Goal: Task Accomplishment & Management: Manage account settings

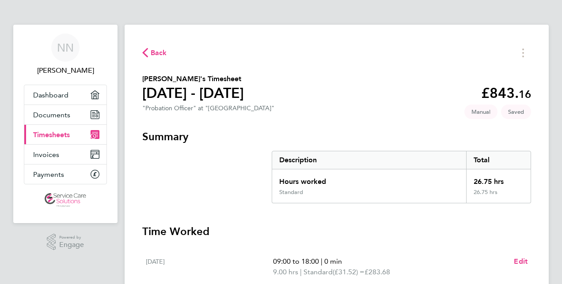
scroll to position [265, 0]
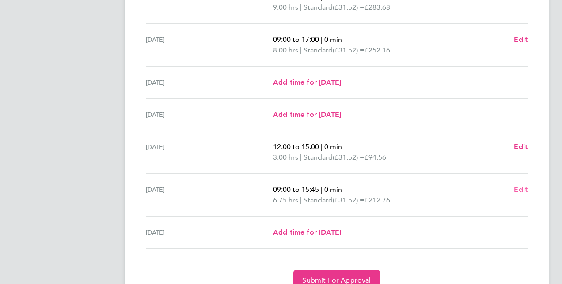
click at [519, 190] on span "Edit" at bounding box center [521, 190] width 14 height 8
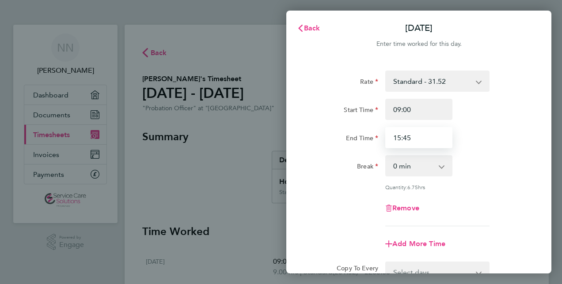
drag, startPoint x: 415, startPoint y: 138, endPoint x: 389, endPoint y: 132, distance: 27.2
click at [376, 135] on div "End Time 15:45" at bounding box center [418, 137] width 223 height 21
type input "16:30"
click at [477, 192] on div "Rate Standard - 31.52 Start Time 09:00 End Time 16:30 Break 0 min 15 min 30 min…" at bounding box center [419, 149] width 216 height 156
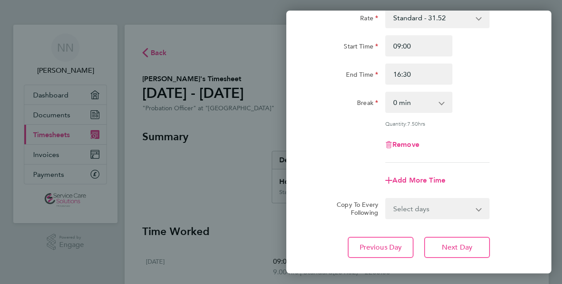
scroll to position [114, 0]
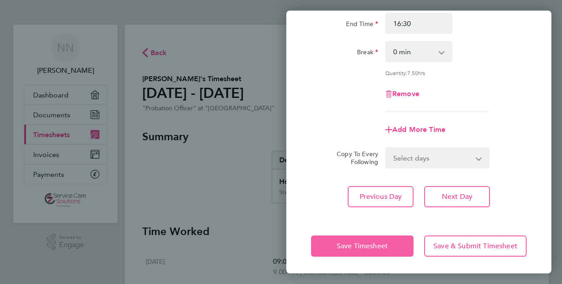
click at [356, 239] on button "Save Timesheet" at bounding box center [362, 246] width 102 height 21
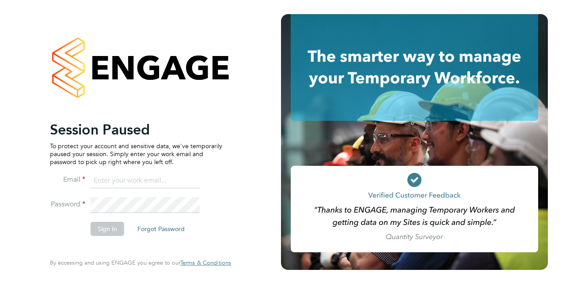
click at [156, 191] on li "Email" at bounding box center [136, 185] width 172 height 25
click at [155, 175] on input at bounding box center [145, 181] width 109 height 16
type input "nicole.nyamwiza@port.ac.uk"
drag, startPoint x: 197, startPoint y: 185, endPoint x: 71, endPoint y: 178, distance: 126.9
click at [71, 178] on li "Email nicole.nyamwiza@port.ac.uk" at bounding box center [136, 185] width 172 height 25
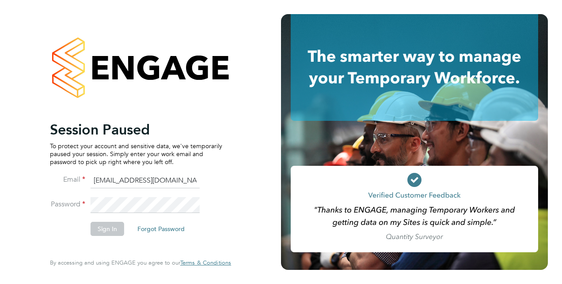
type input "nicolenyamwiza@gmail.com"
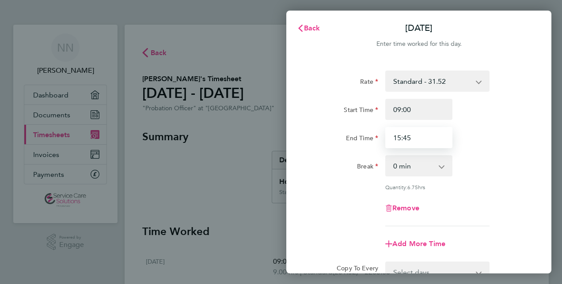
click at [440, 138] on input "15:45" at bounding box center [418, 137] width 67 height 21
drag, startPoint x: 421, startPoint y: 140, endPoint x: 341, endPoint y: 133, distance: 80.3
click at [341, 136] on div "End Time 15:45" at bounding box center [418, 137] width 223 height 21
type input "16:30"
click at [497, 177] on div "Rate Standard - 31.52 Start Time 09:00 End Time 16:30 Break 0 min 15 min 30 min…" at bounding box center [419, 149] width 216 height 156
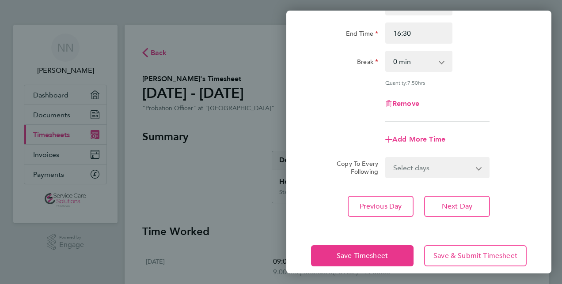
scroll to position [114, 0]
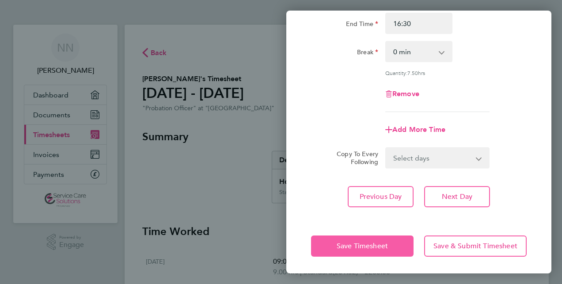
click at [338, 245] on span "Save Timesheet" at bounding box center [362, 246] width 51 height 9
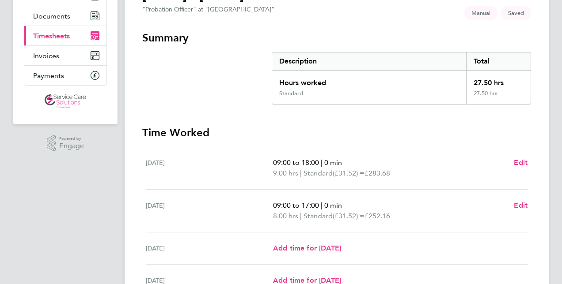
scroll to position [85, 0]
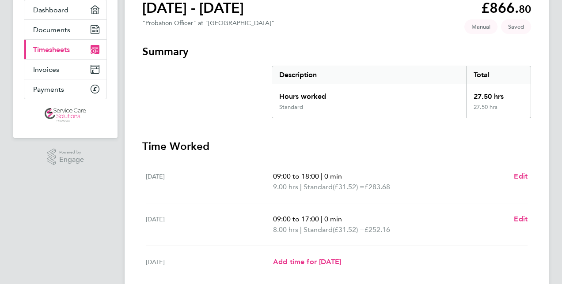
click at [486, 122] on section "Summary Description Total Hours worked 27.50 hrs Standard 27.50 hrs Time Worked…" at bounding box center [336, 258] width 389 height 427
click at [418, 134] on section "Summary Description Total Hours worked 27.50 hrs Standard 27.50 hrs Time Worked…" at bounding box center [336, 258] width 389 height 427
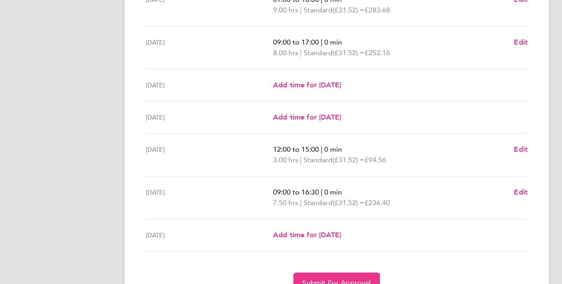
scroll to position [306, 0]
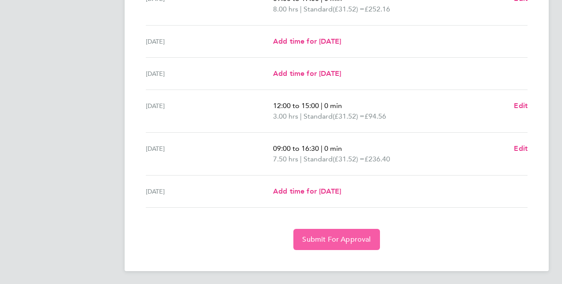
click at [337, 233] on button "Submit For Approval" at bounding box center [336, 239] width 86 height 21
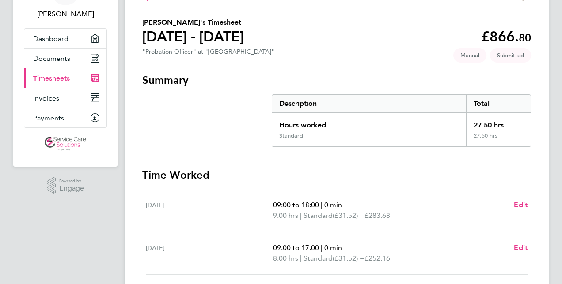
scroll to position [43, 0]
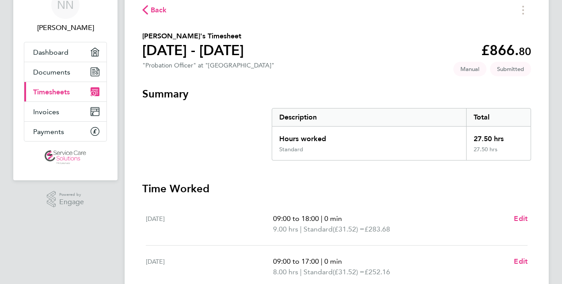
click at [421, 59] on section "[PERSON_NAME]'s Timesheet [DATE] - [DATE] £866. 80 "Probation Officer" at "[GEO…" at bounding box center [336, 52] width 389 height 42
